Goal: Information Seeking & Learning: Learn about a topic

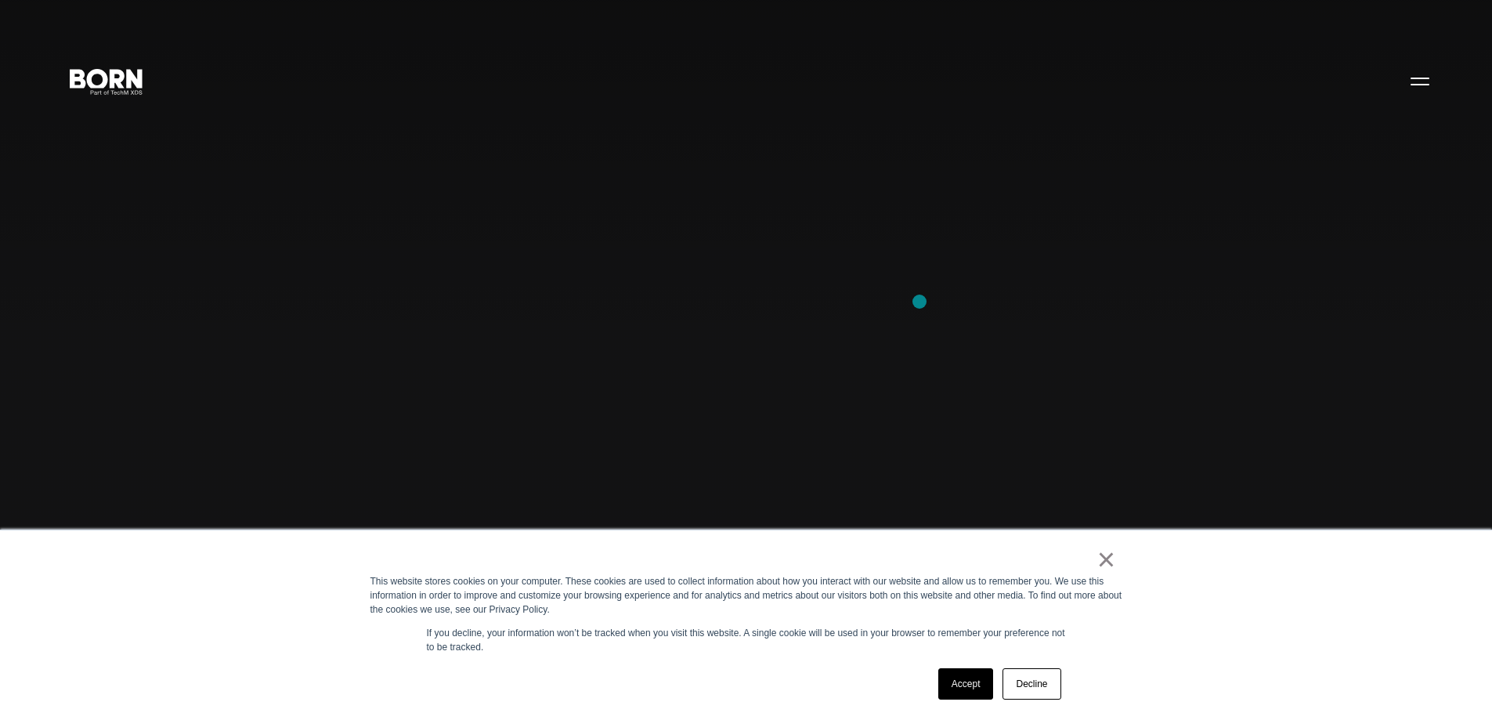
scroll to position [470, 0]
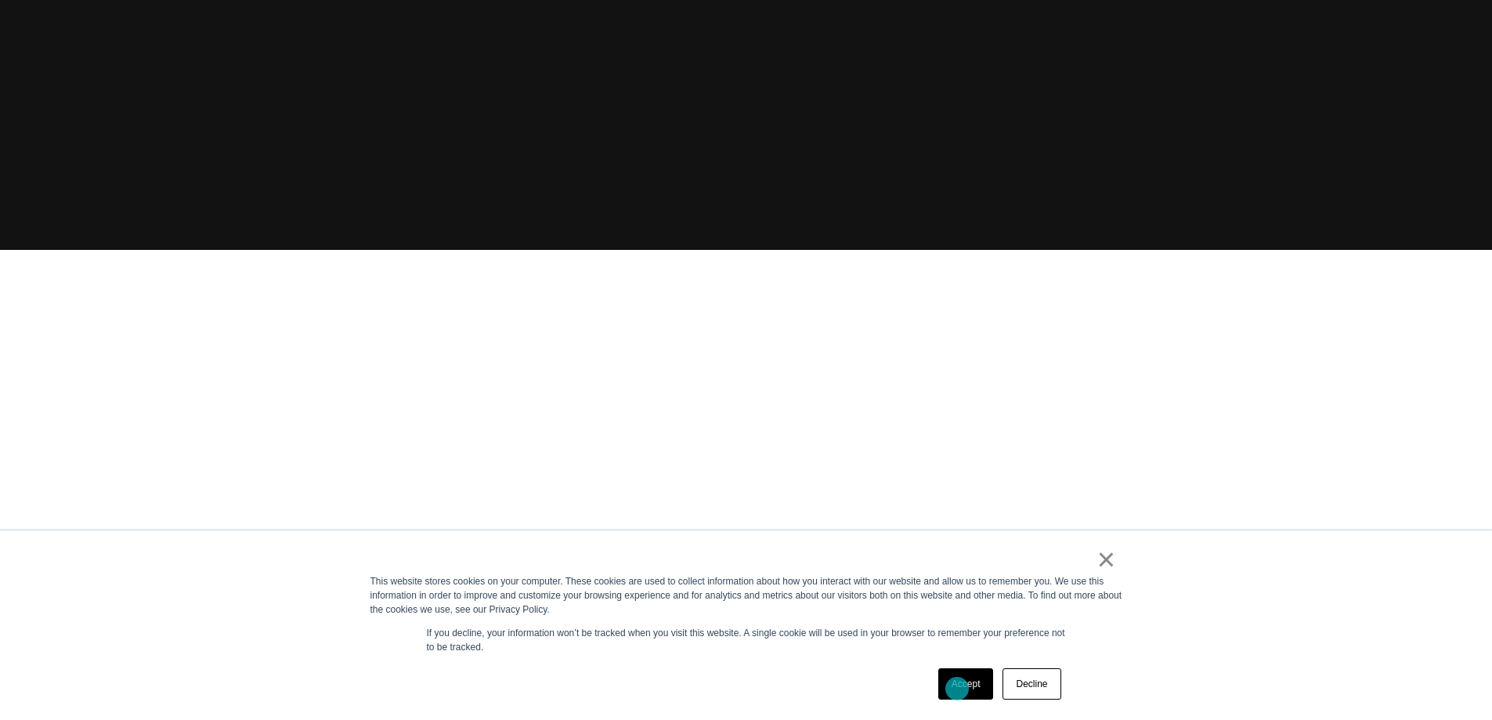
click at [957, 689] on link "Accept" at bounding box center [966, 683] width 56 height 31
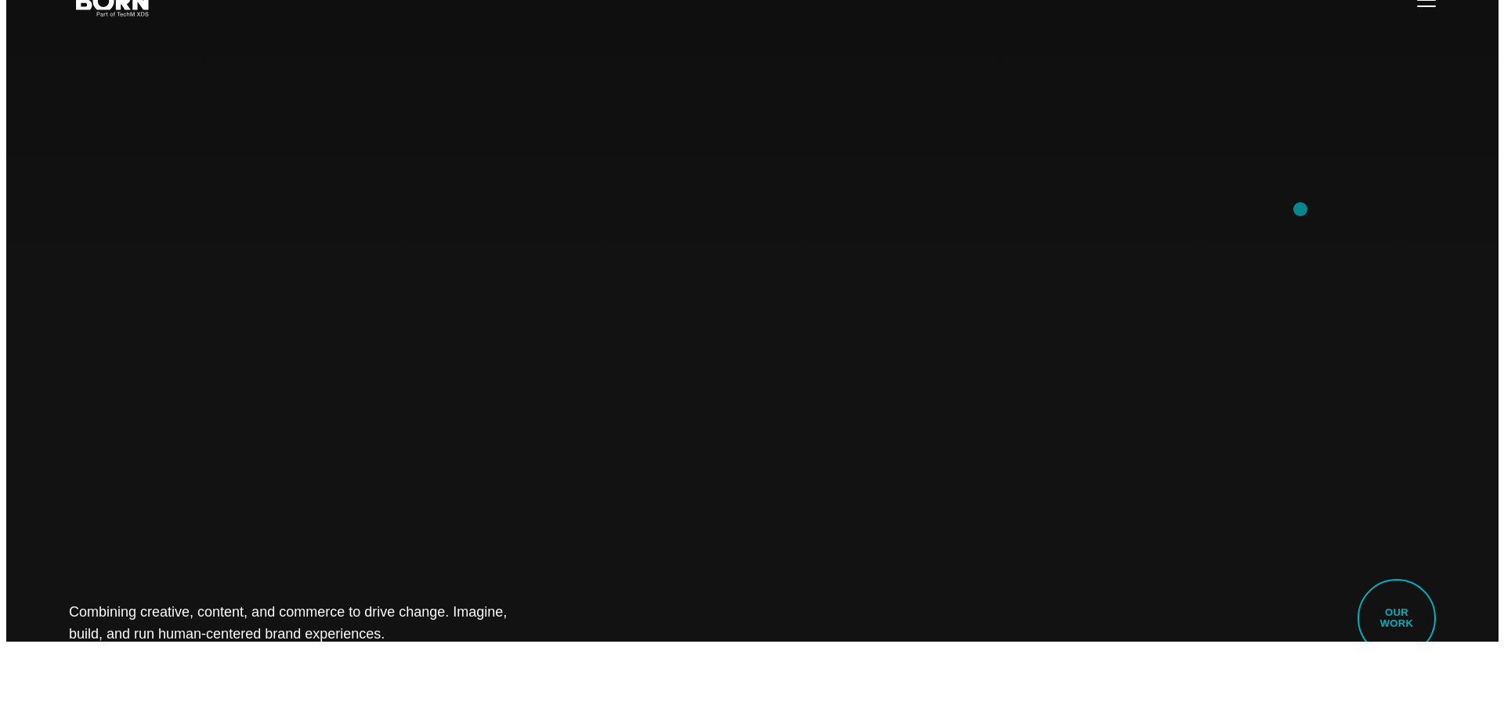
scroll to position [0, 0]
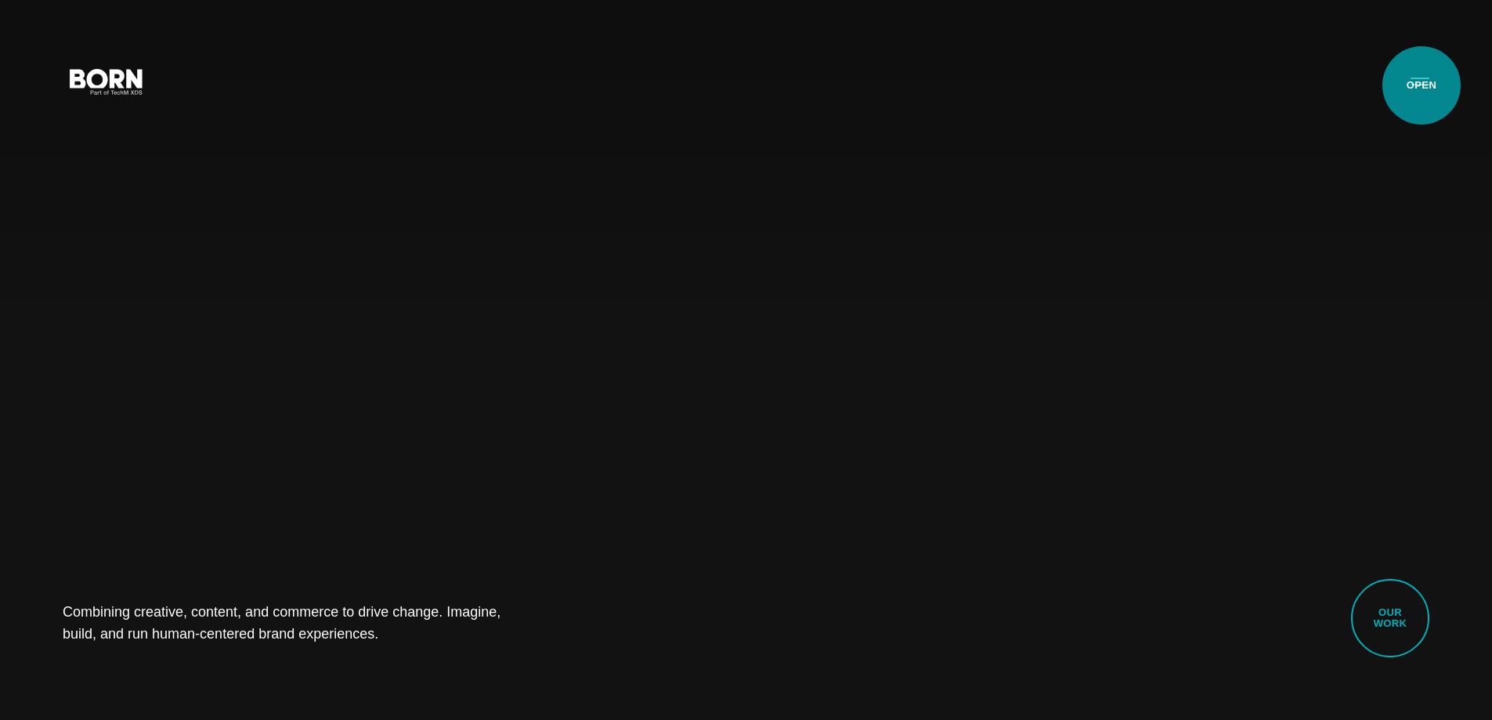
click at [1422, 85] on button "Primary Menu" at bounding box center [1420, 80] width 38 height 33
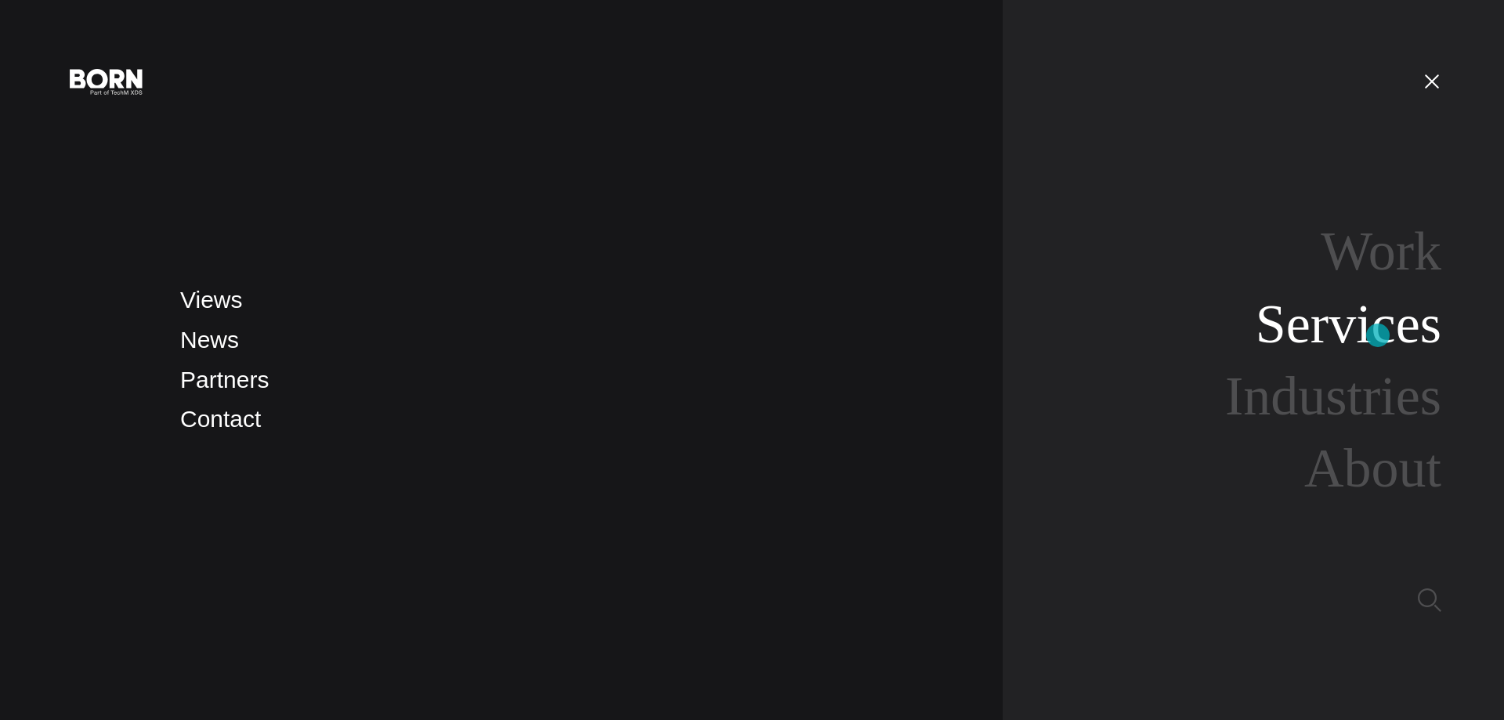
click at [1377, 334] on link "Services" at bounding box center [1349, 324] width 186 height 60
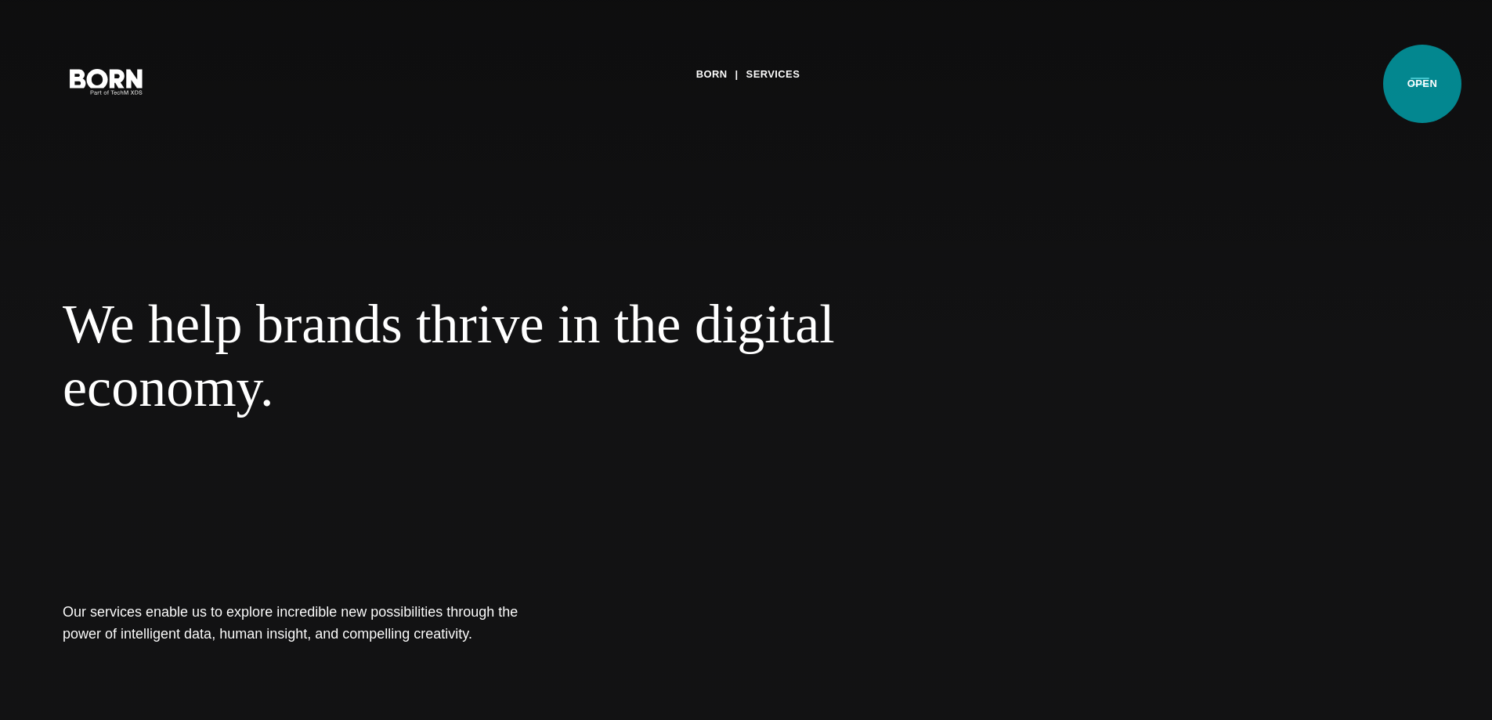
click at [1423, 84] on button "Primary Menu" at bounding box center [1420, 80] width 38 height 33
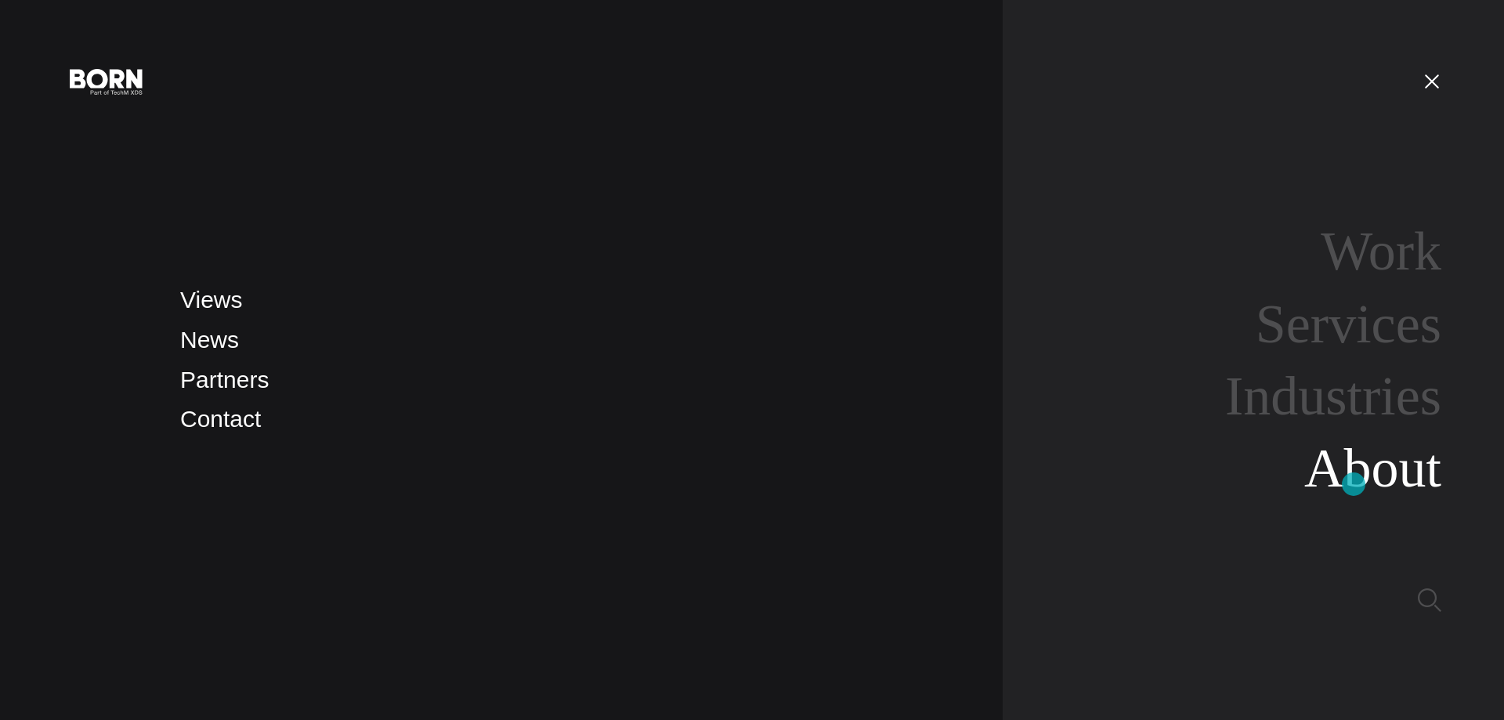
click at [1354, 484] on link "About" at bounding box center [1372, 468] width 137 height 60
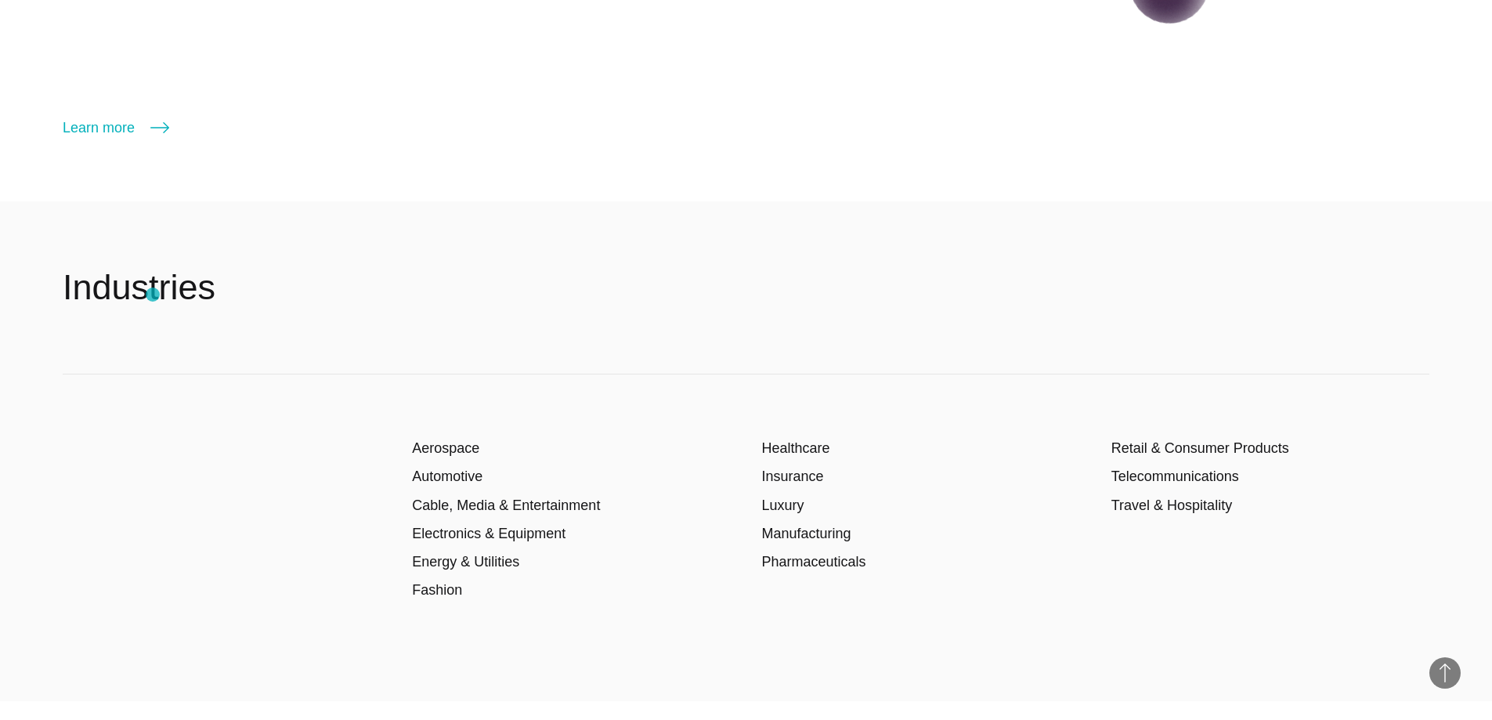
scroll to position [2898, 0]
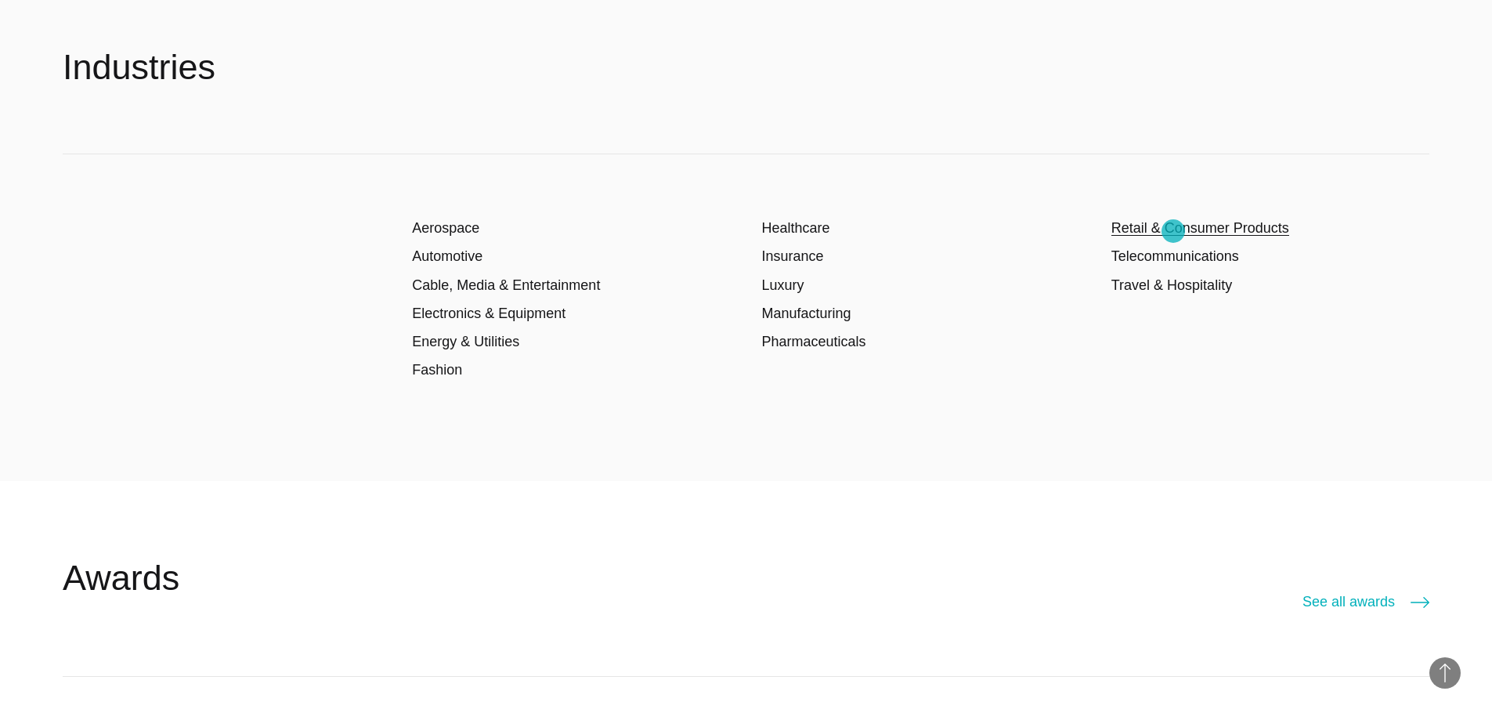
click at [1173, 231] on link "Retail & Consumer Products" at bounding box center [1201, 228] width 178 height 16
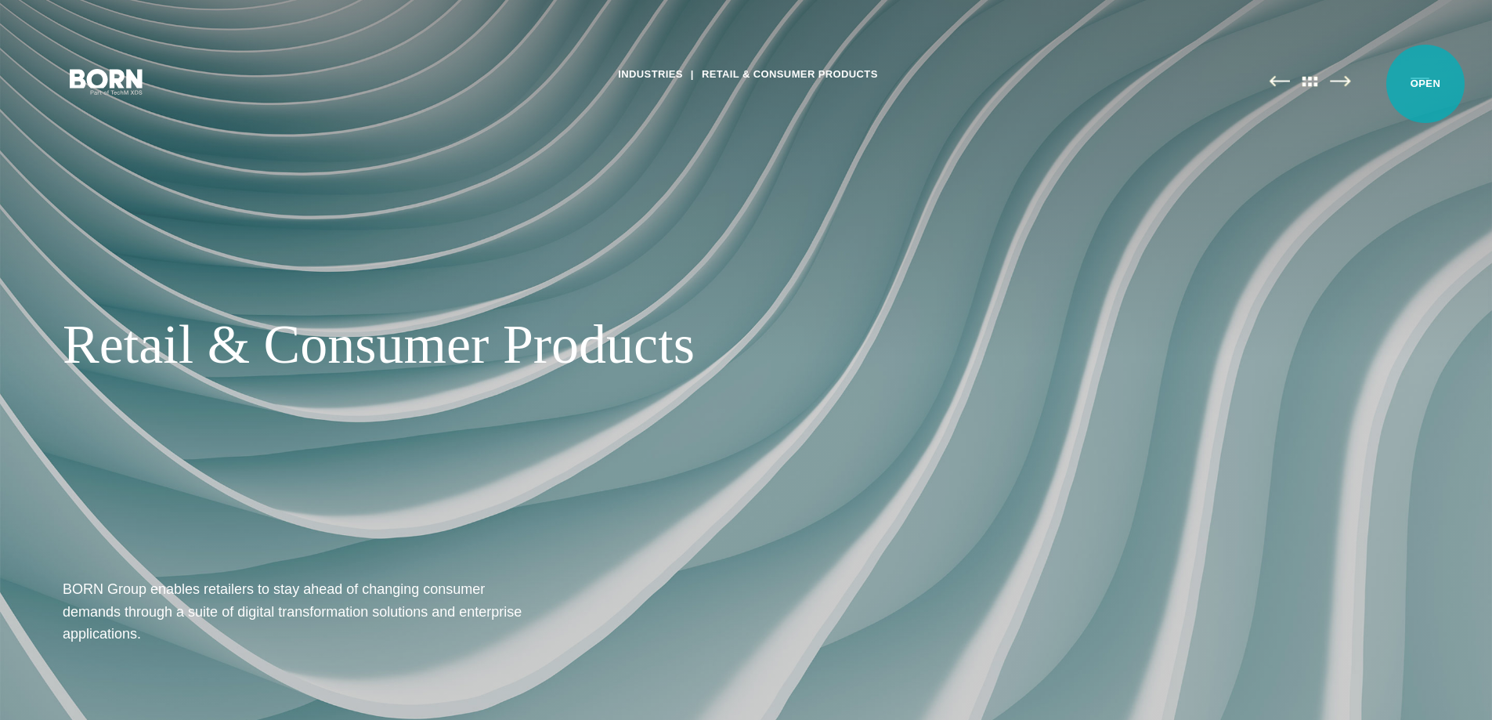
click at [1426, 84] on button "Primary Menu" at bounding box center [1420, 80] width 38 height 33
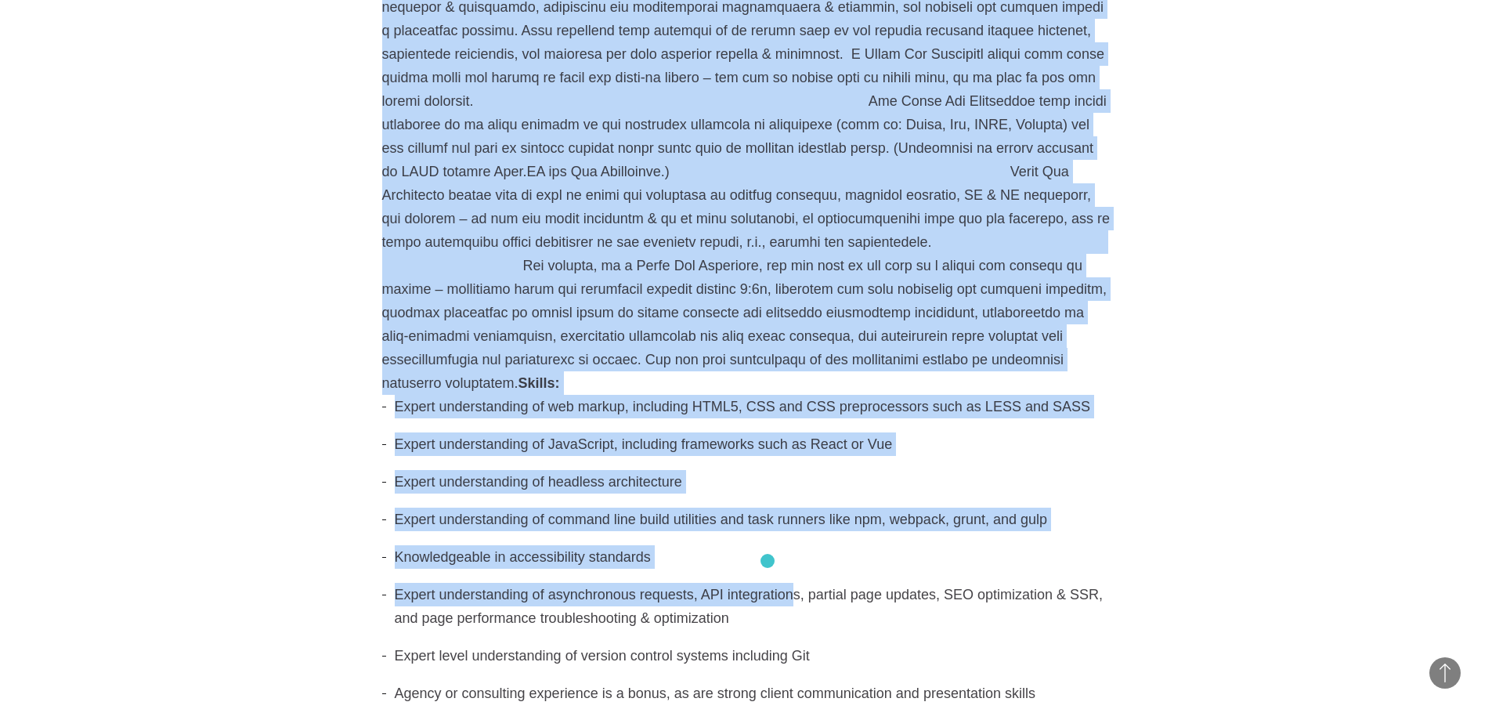
scroll to position [627, 0]
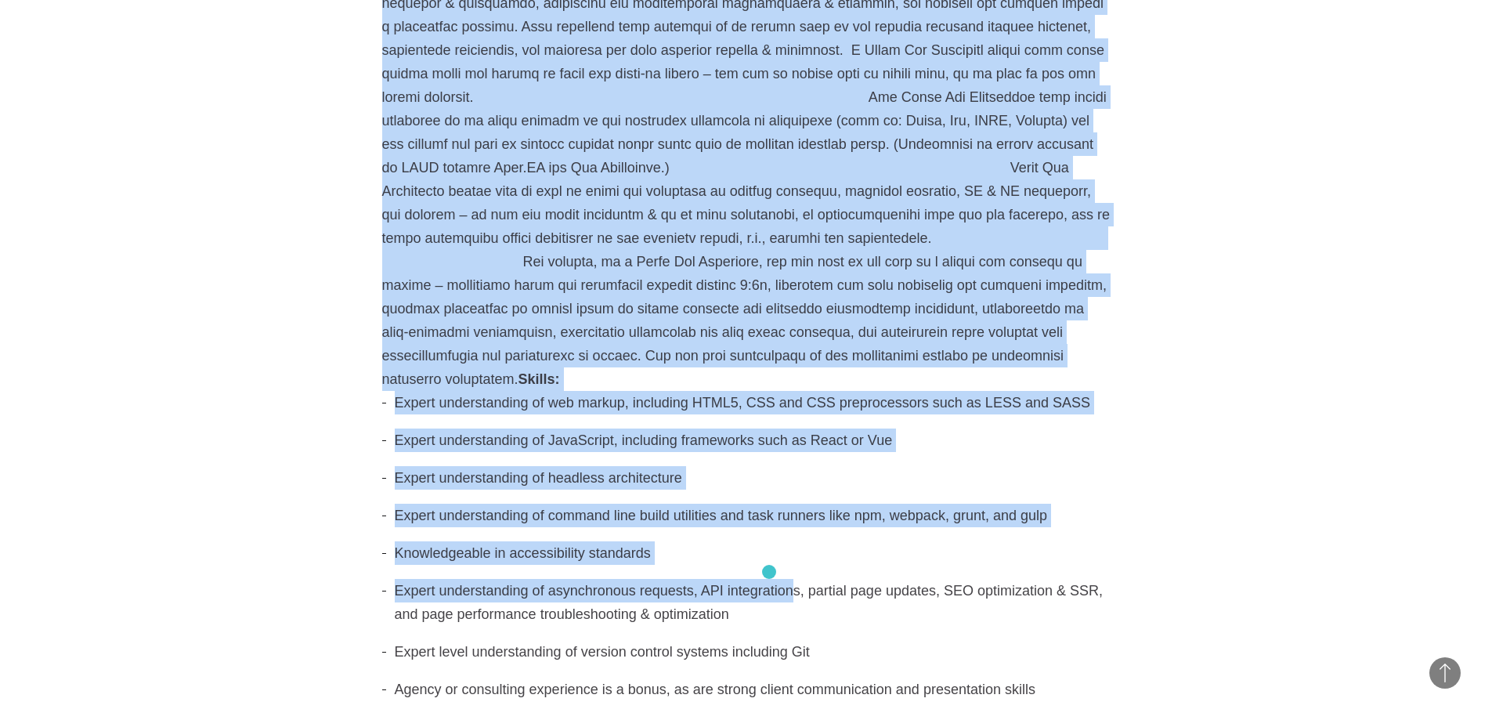
drag, startPoint x: 697, startPoint y: 198, endPoint x: 769, endPoint y: 572, distance: 380.5
click at [769, 572] on div "Front End Architect Skills: Expert understanding of web markup, including HTML5…" at bounding box center [746, 514] width 729 height 1406
copy div "l i Dolor Sit Ametconse, adip elitsed doeiusmodtempo inci ut la etdo magnaaliq …"
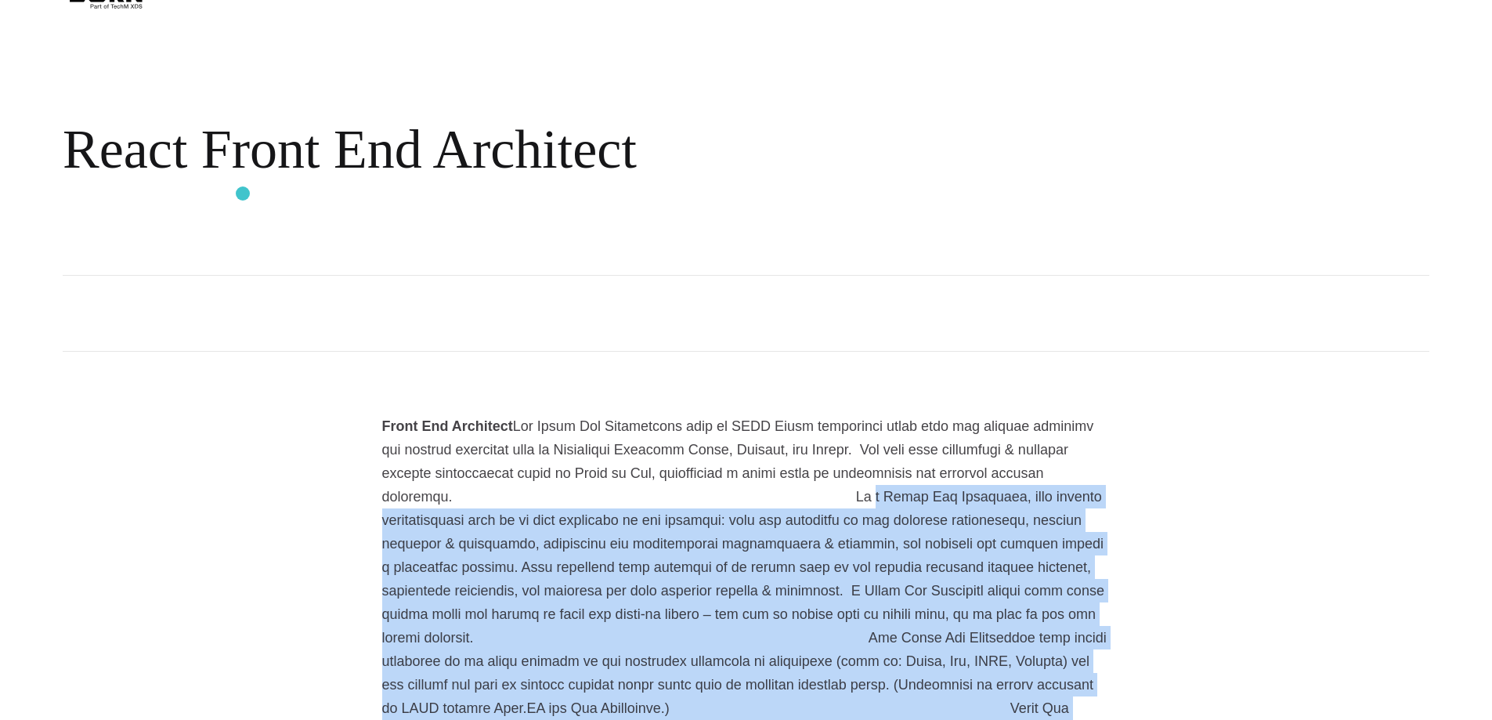
scroll to position [0, 0]
